Goal: Register for event/course

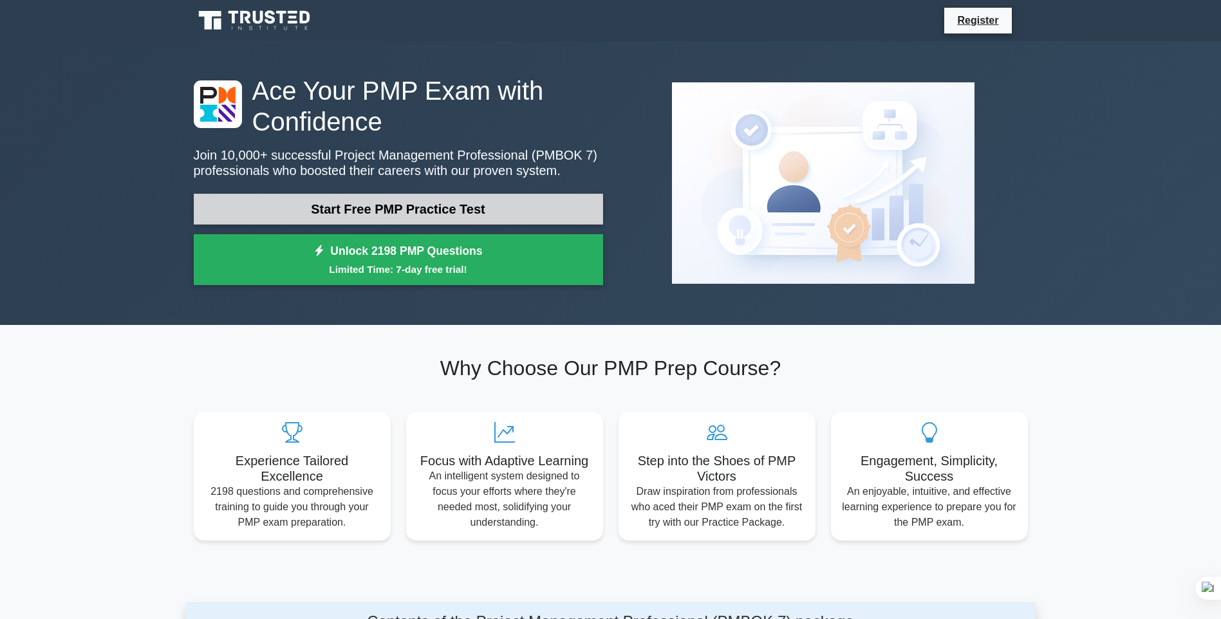
click at [489, 206] on link "Start Free PMP Practice Test" at bounding box center [398, 209] width 409 height 31
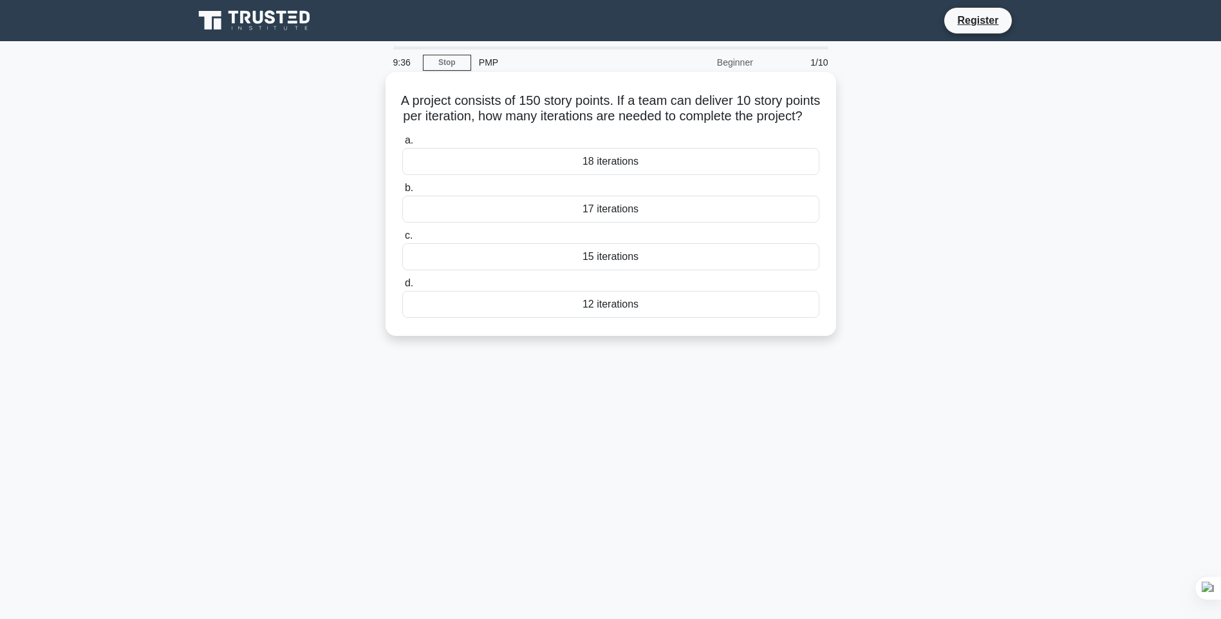
click at [616, 270] on div "15 iterations" at bounding box center [610, 256] width 417 height 27
click at [402, 240] on input "c. 15 iterations" at bounding box center [402, 236] width 0 height 8
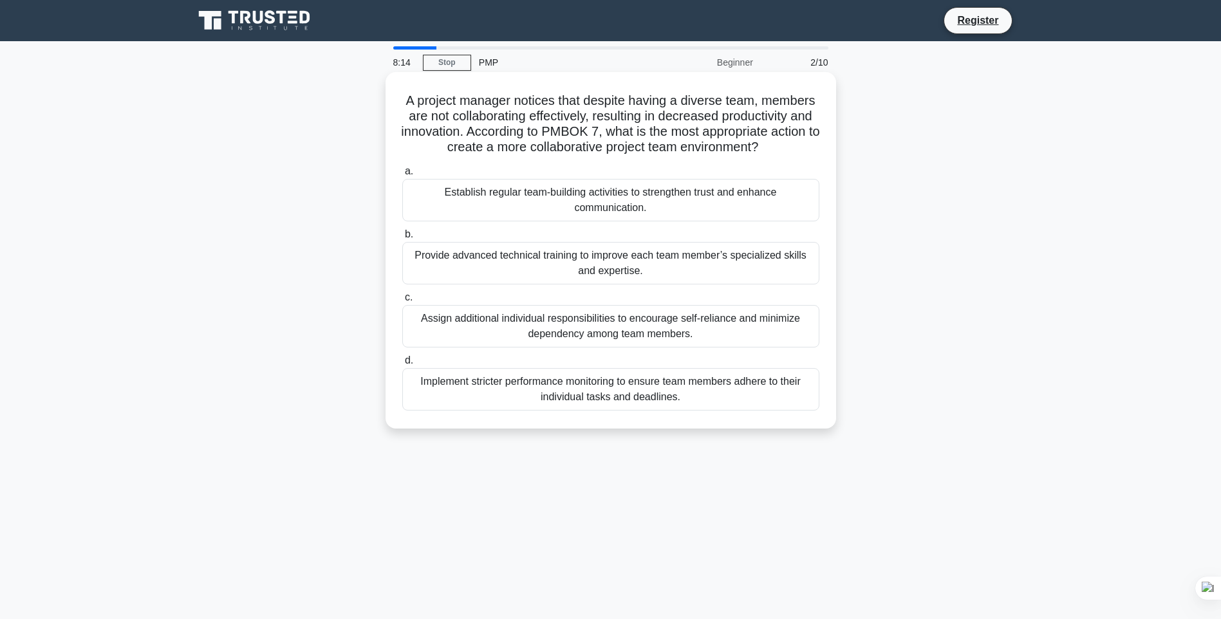
click at [616, 206] on div "Establish regular team-building activities to strengthen trust and enhance comm…" at bounding box center [610, 200] width 417 height 42
click at [402, 176] on input "a. Establish regular team-building activities to strengthen trust and enhance c…" at bounding box center [402, 171] width 0 height 8
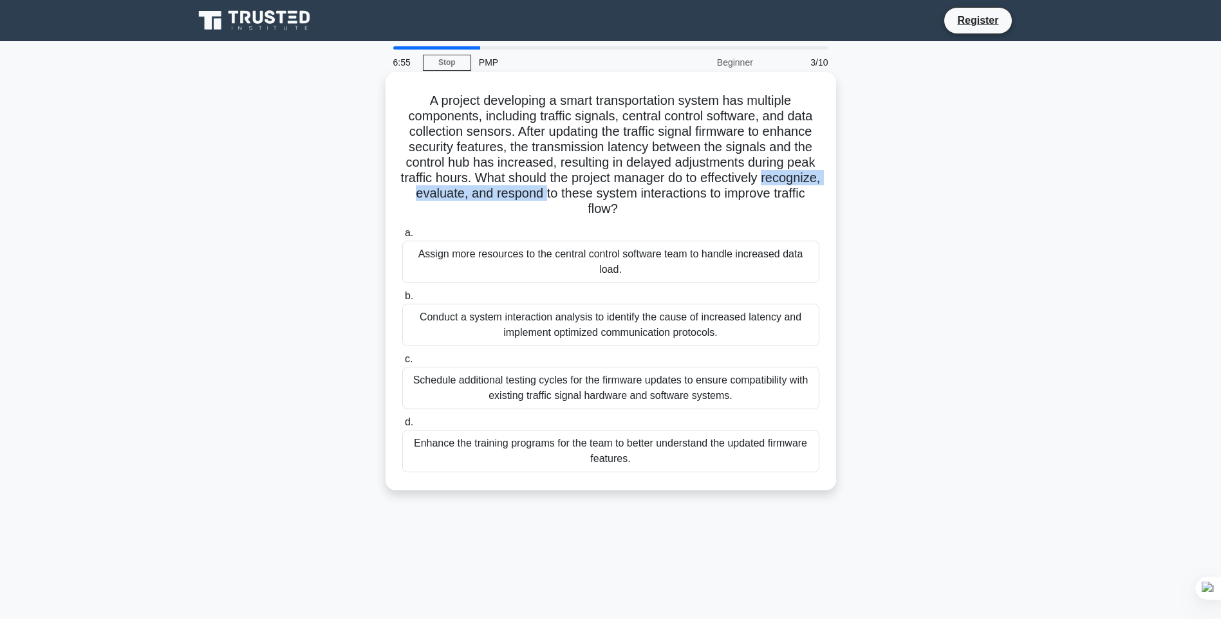
drag, startPoint x: 421, startPoint y: 192, endPoint x: 617, endPoint y: 199, distance: 196.4
click at [617, 199] on h5 "A project developing a smart transportation system has multiple components, inc…" at bounding box center [611, 155] width 420 height 125
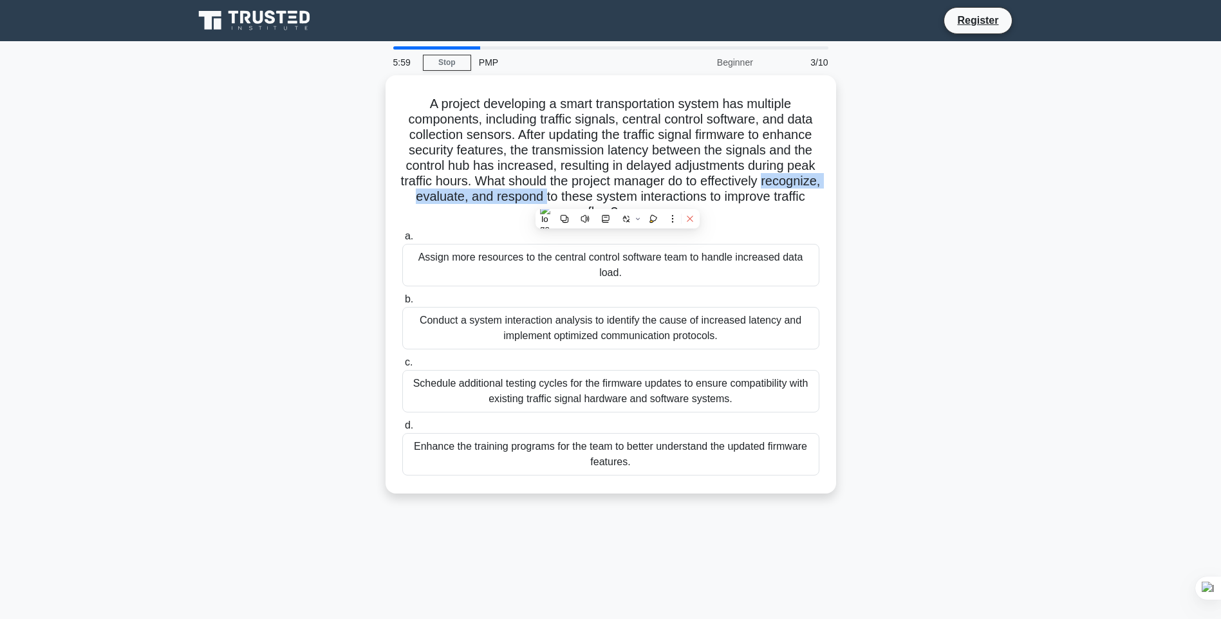
drag, startPoint x: 617, startPoint y: 199, endPoint x: 689, endPoint y: 218, distance: 74.4
click at [689, 218] on icon at bounding box center [690, 219] width 6 height 6
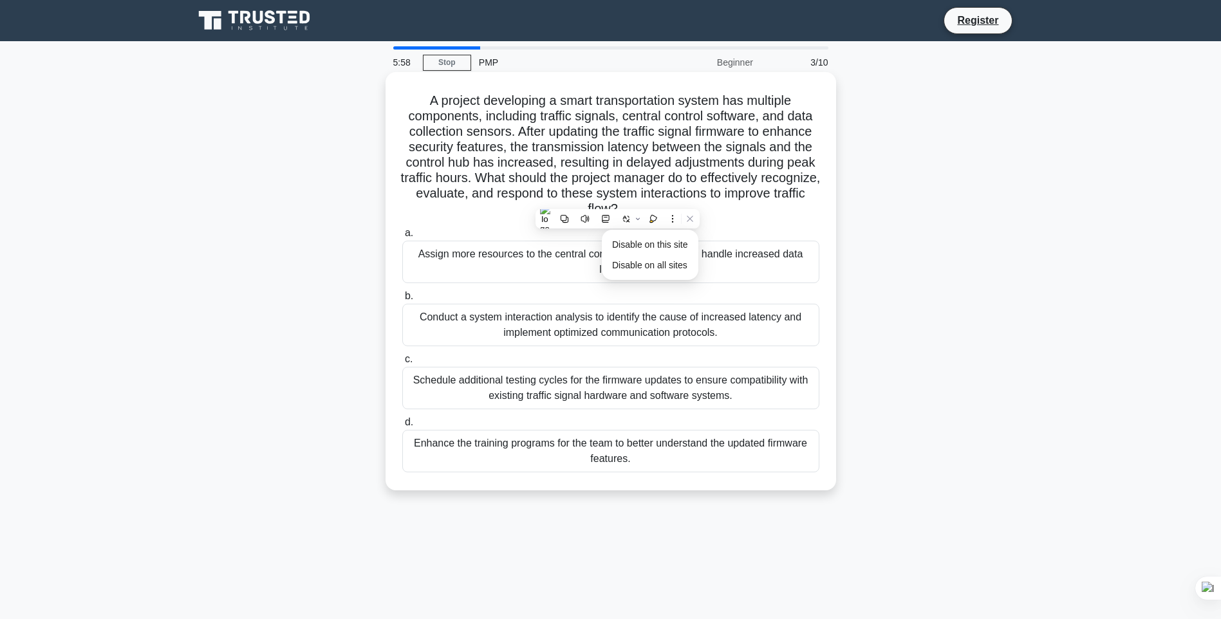
click at [737, 223] on div "A project developing a smart transportation system has multiple components, inc…" at bounding box center [611, 281] width 440 height 408
click at [733, 266] on div "Assign more resources to the central control software team to handle increased …" at bounding box center [610, 262] width 417 height 42
click at [402, 237] on input "a. Assign more resources to the central control software team to handle increas…" at bounding box center [402, 233] width 0 height 8
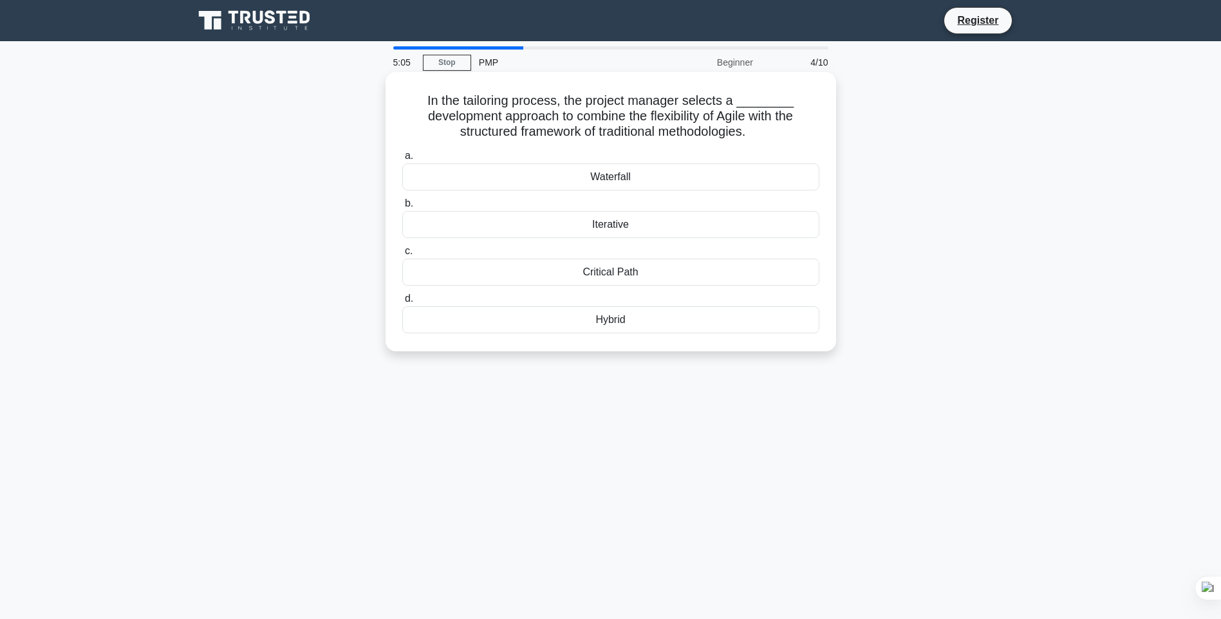
click at [629, 175] on div "Waterfall" at bounding box center [610, 176] width 417 height 27
click at [402, 160] on input "a. Waterfall" at bounding box center [402, 156] width 0 height 8
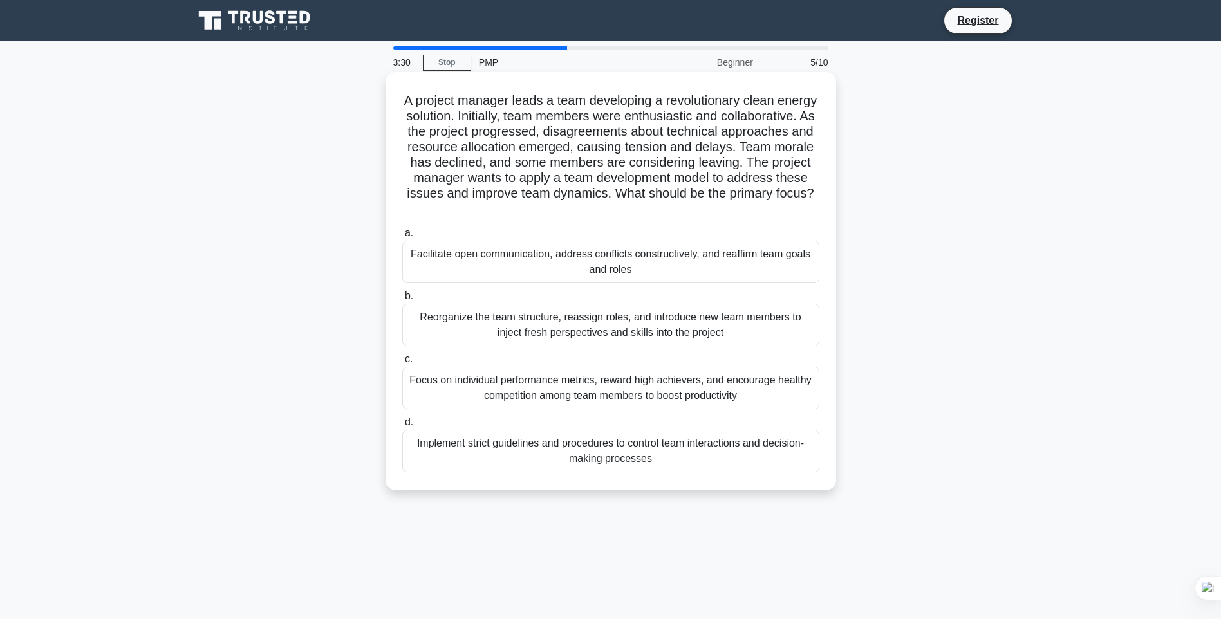
click at [582, 388] on div "Focus on individual performance metrics, reward high achievers, and encourage h…" at bounding box center [610, 388] width 417 height 42
click at [402, 364] on input "c. Focus on individual performance metrics, reward high achievers, and encourag…" at bounding box center [402, 359] width 0 height 8
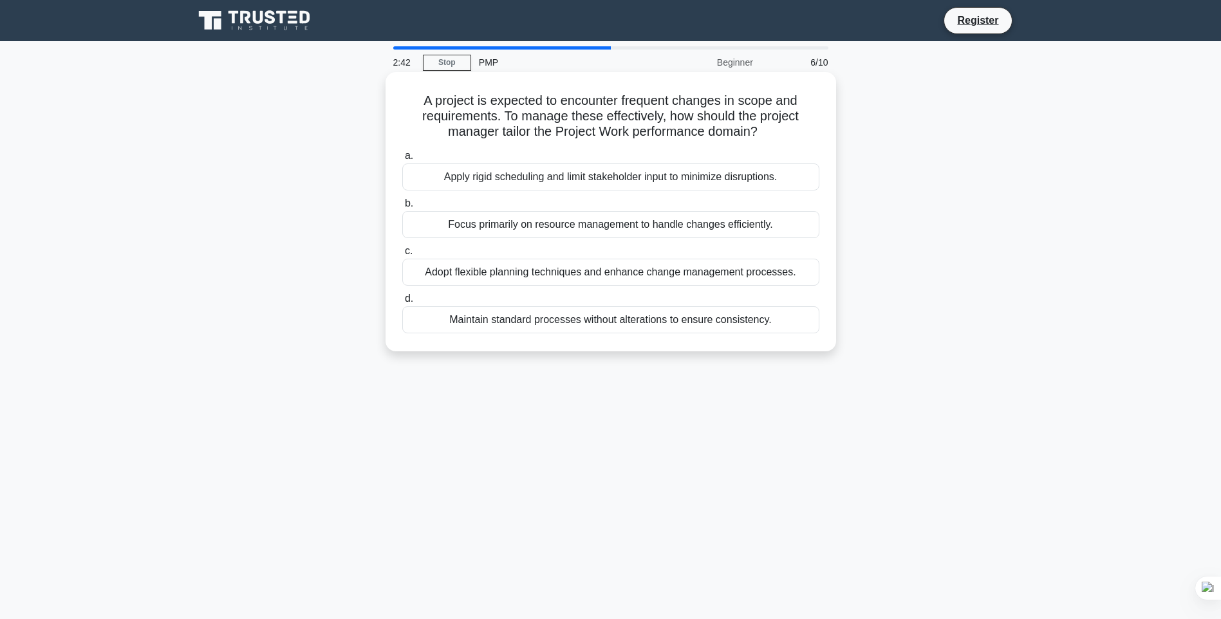
click at [653, 322] on div "Maintain standard processes without alterations to ensure consistency." at bounding box center [610, 319] width 417 height 27
click at [402, 303] on input "d. Maintain standard processes without alterations to ensure consistency." at bounding box center [402, 299] width 0 height 8
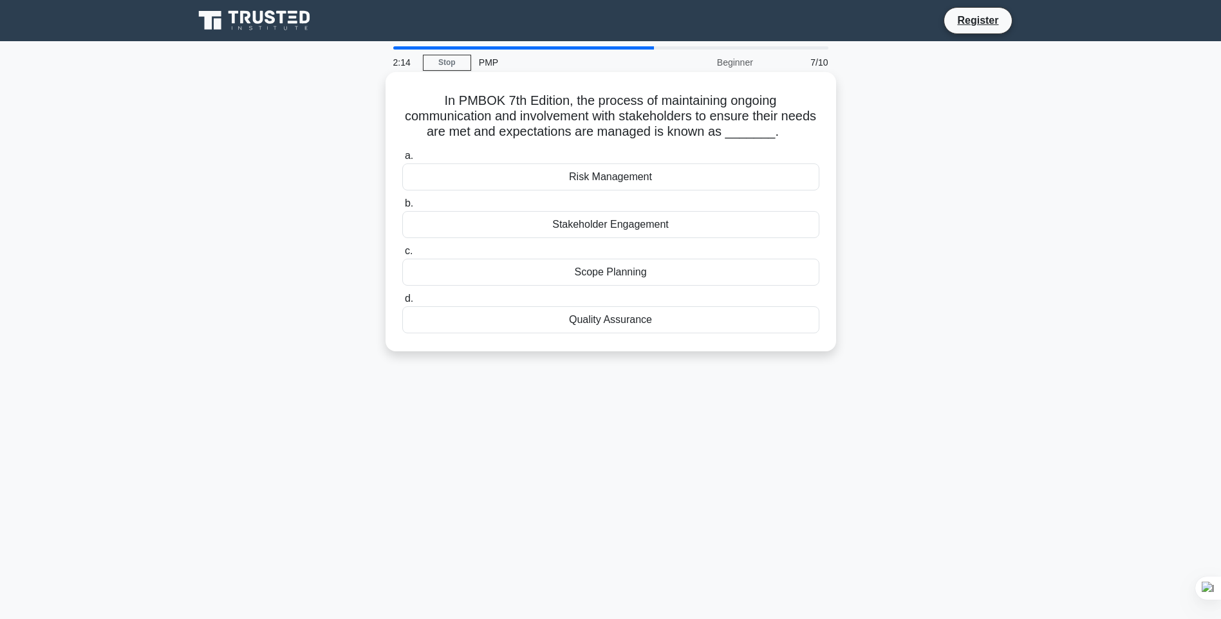
click at [663, 224] on div "Stakeholder Engagement" at bounding box center [610, 224] width 417 height 27
click at [402, 208] on input "b. Stakeholder Engagement" at bounding box center [402, 203] width 0 height 8
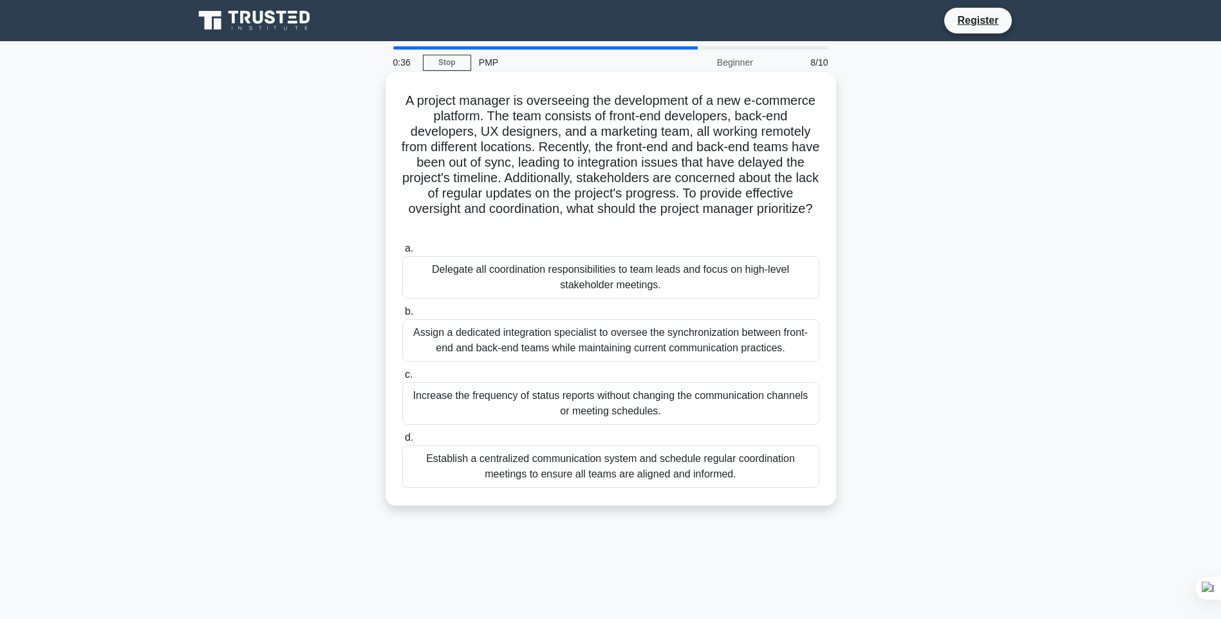
click at [629, 343] on div "Assign a dedicated integration specialist to oversee the synchronization betwee…" at bounding box center [610, 340] width 417 height 42
click at [402, 316] on input "b. Assign a dedicated integration specialist to oversee the synchronization bet…" at bounding box center [402, 312] width 0 height 8
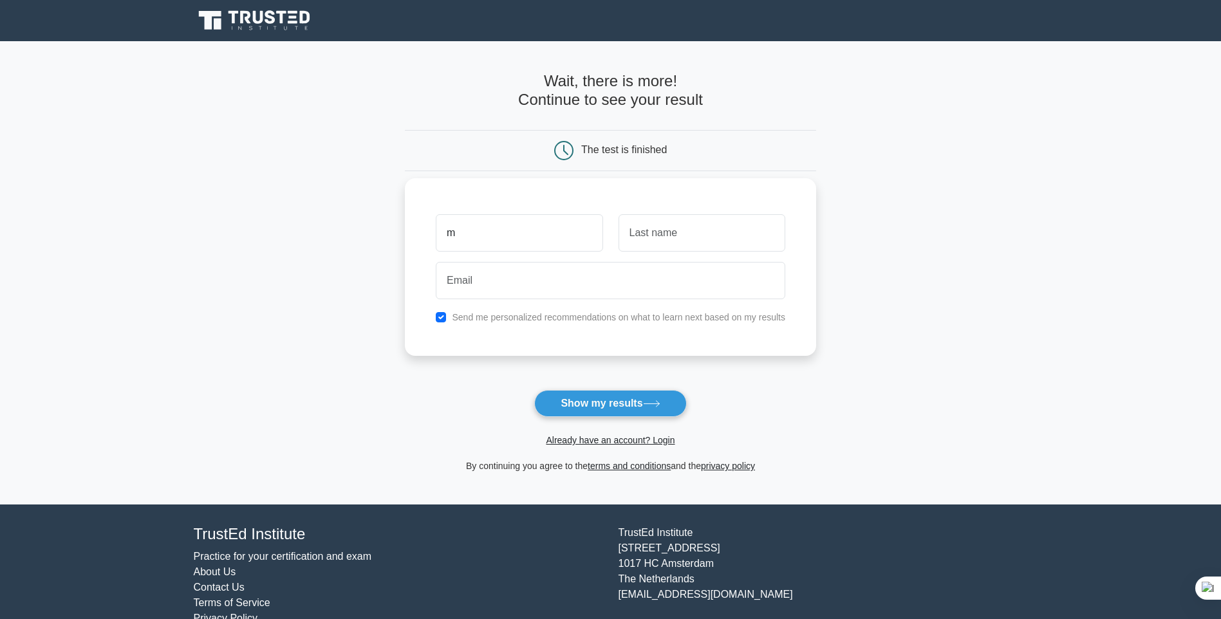
type input "[PERSON_NAME]"
type input "Daw"
type input "mdaou0886@gmail.com"
click at [598, 402] on button "Show my results" at bounding box center [610, 403] width 152 height 27
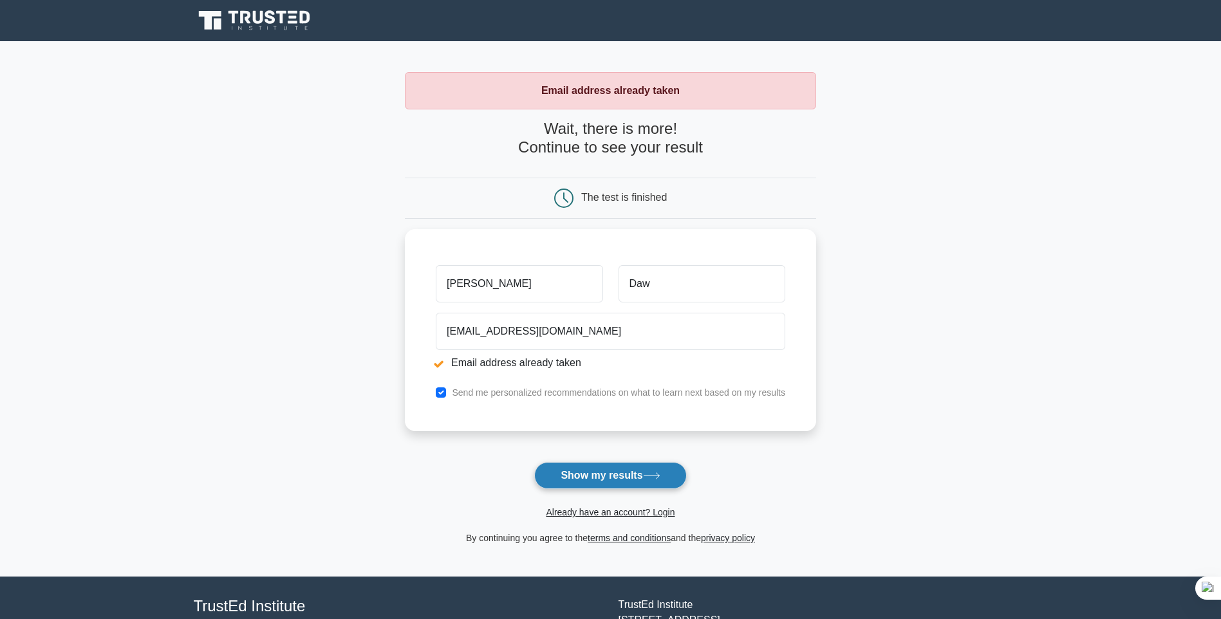
click at [586, 472] on button "Show my results" at bounding box center [610, 475] width 152 height 27
click at [633, 471] on button "Show my results" at bounding box center [610, 475] width 152 height 27
click at [660, 507] on link "Already have an account? Login" at bounding box center [610, 512] width 129 height 10
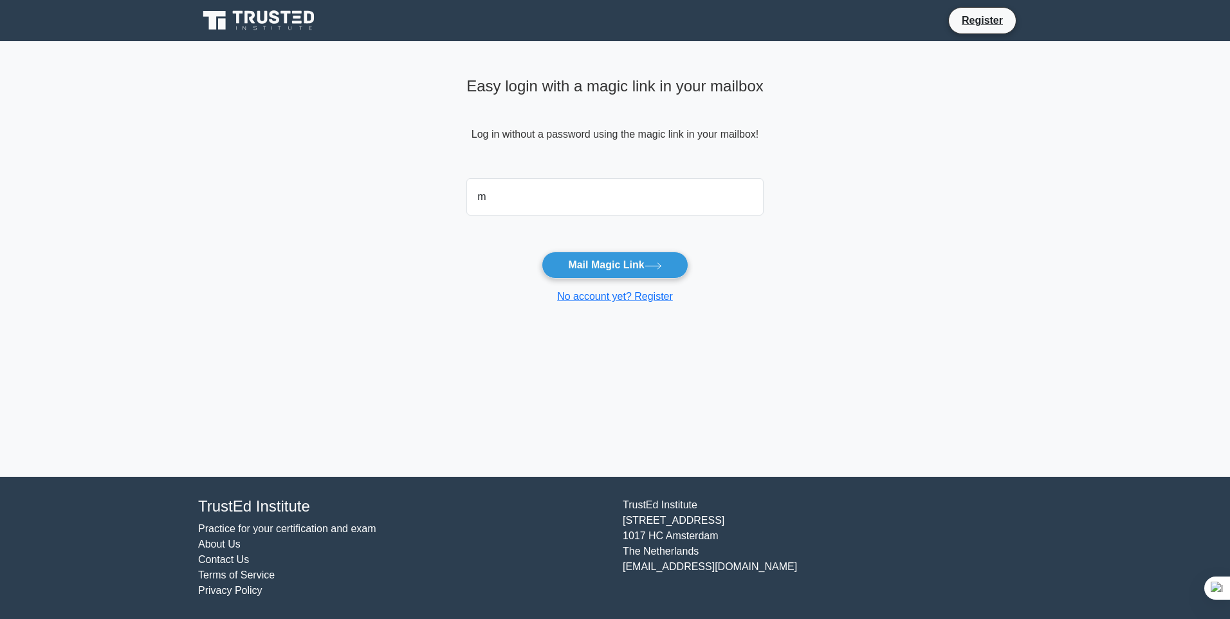
type input "[EMAIL_ADDRESS][DOMAIN_NAME]"
click at [586, 263] on button "Mail Magic Link" at bounding box center [615, 265] width 146 height 27
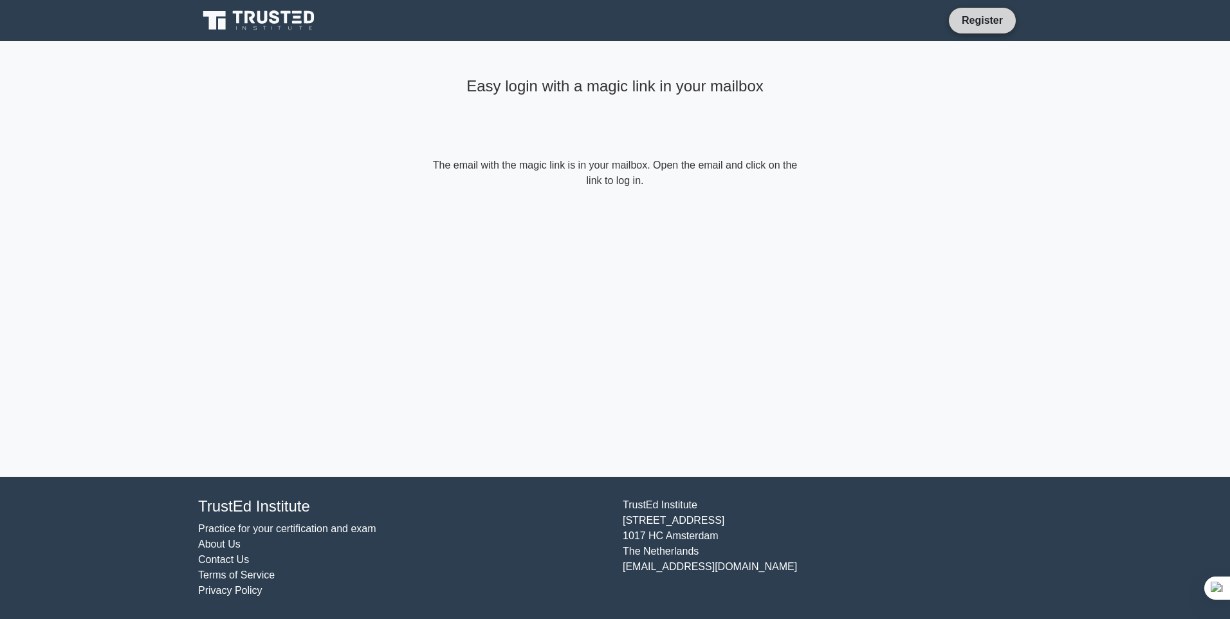
click at [960, 16] on link "Register" at bounding box center [982, 20] width 57 height 16
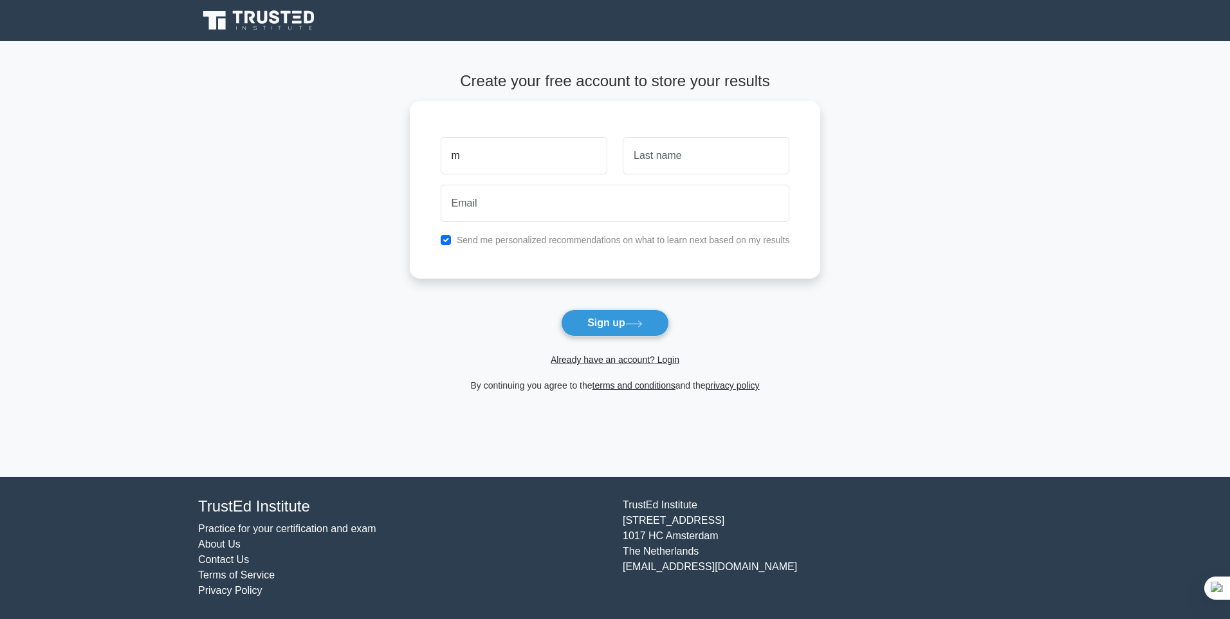
click at [561, 309] on button "Sign up" at bounding box center [615, 322] width 108 height 27
click at [466, 156] on input "m" at bounding box center [524, 152] width 167 height 37
type input "[PERSON_NAME]"
type input "Daw"
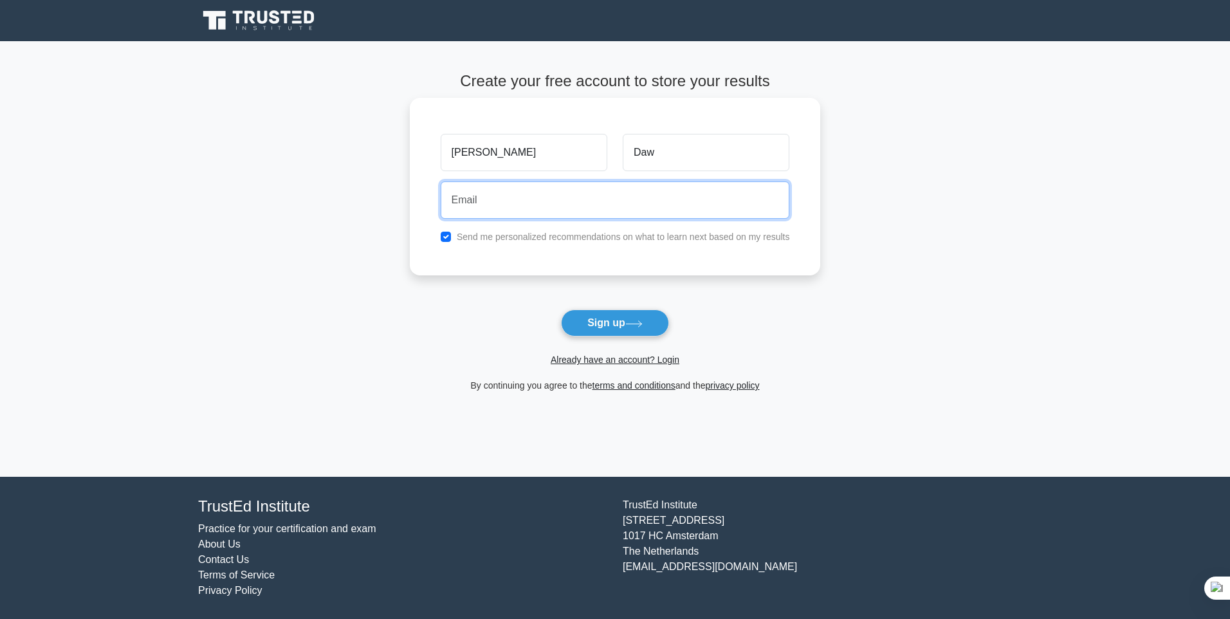
type input "[EMAIL_ADDRESS][DOMAIN_NAME]"
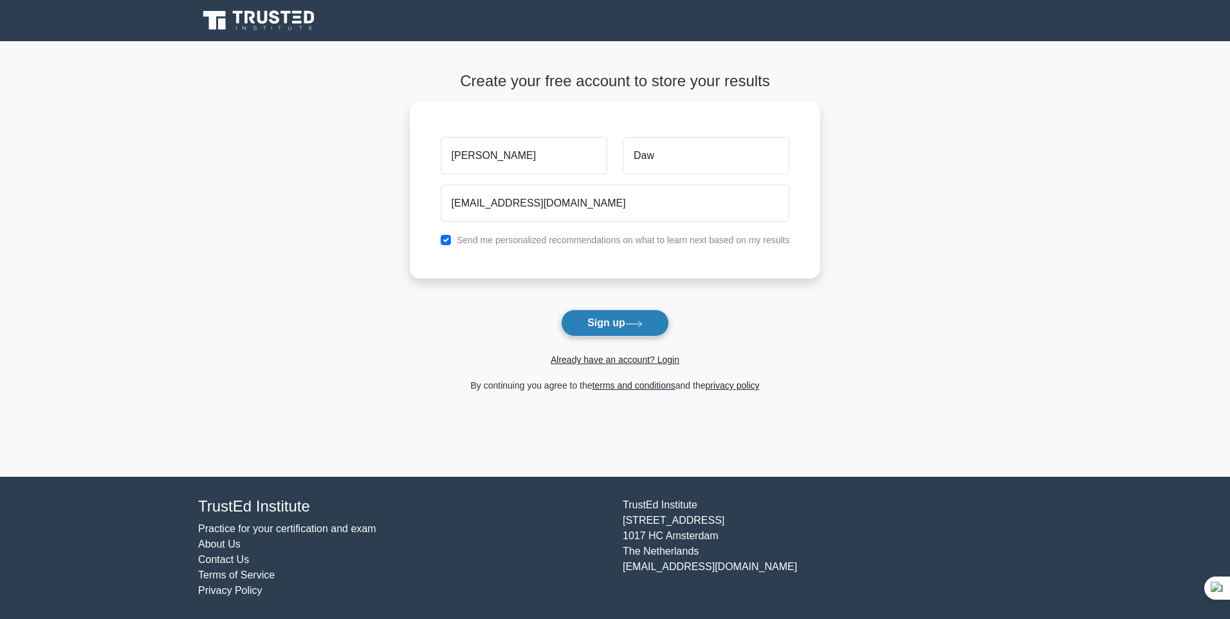
click at [598, 324] on button "Sign up" at bounding box center [615, 322] width 108 height 27
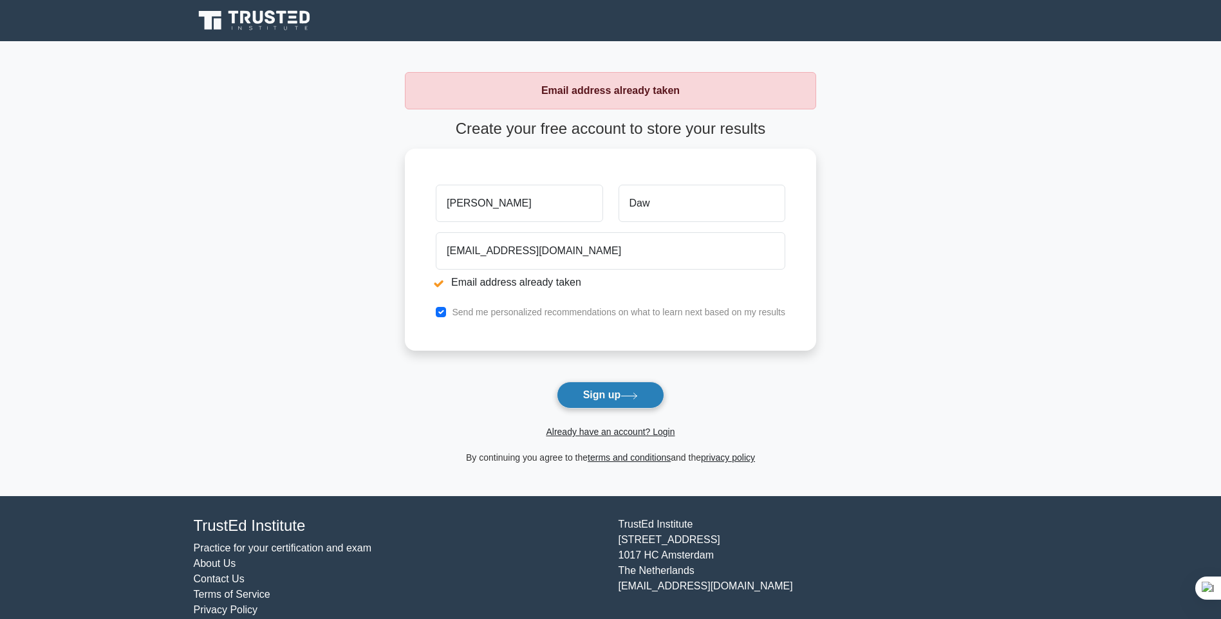
click at [605, 394] on button "Sign up" at bounding box center [611, 395] width 108 height 27
